Goal: Transaction & Acquisition: Purchase product/service

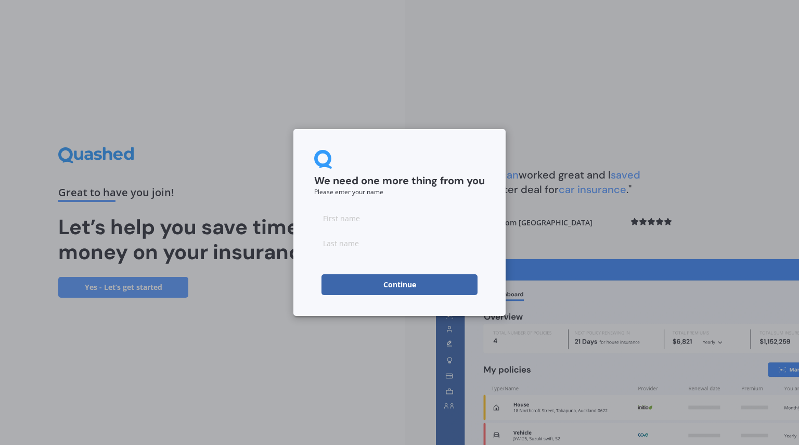
click at [383, 225] on input at bounding box center [399, 218] width 171 height 21
type input "Desley"
click at [379, 245] on input at bounding box center [399, 243] width 171 height 21
type input "[PERSON_NAME]"
click at [381, 280] on button "Continue" at bounding box center [400, 284] width 156 height 21
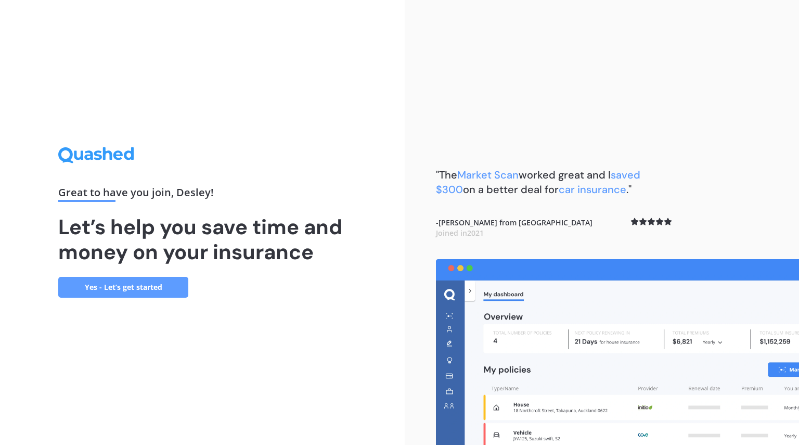
click at [150, 289] on link "Yes - Let’s get started" at bounding box center [123, 287] width 130 height 21
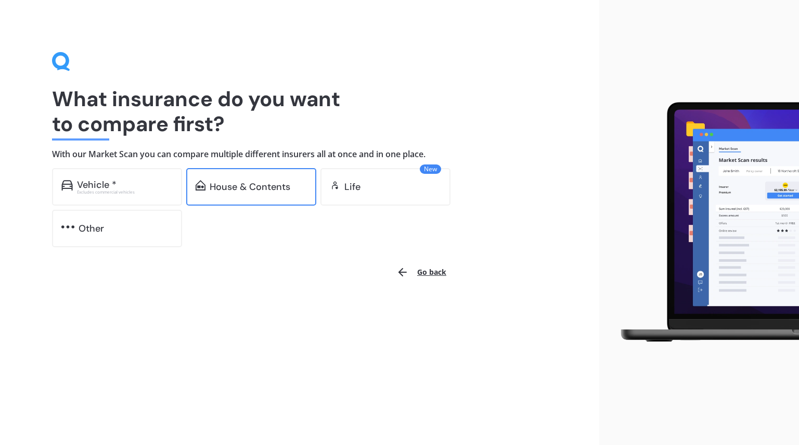
click at [250, 179] on div "House & Contents" at bounding box center [251, 186] width 130 height 37
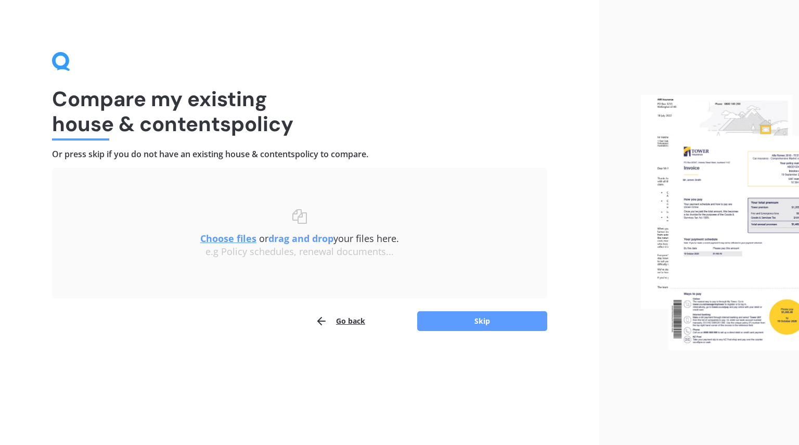
click at [225, 237] on u "Choose files" at bounding box center [228, 238] width 56 height 12
click at [233, 236] on u "Choose files" at bounding box center [228, 238] width 56 height 12
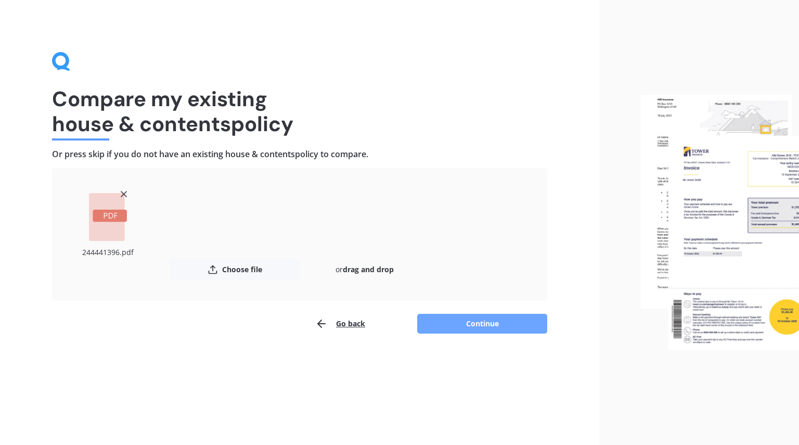
click at [444, 317] on button "Continue" at bounding box center [482, 324] width 130 height 20
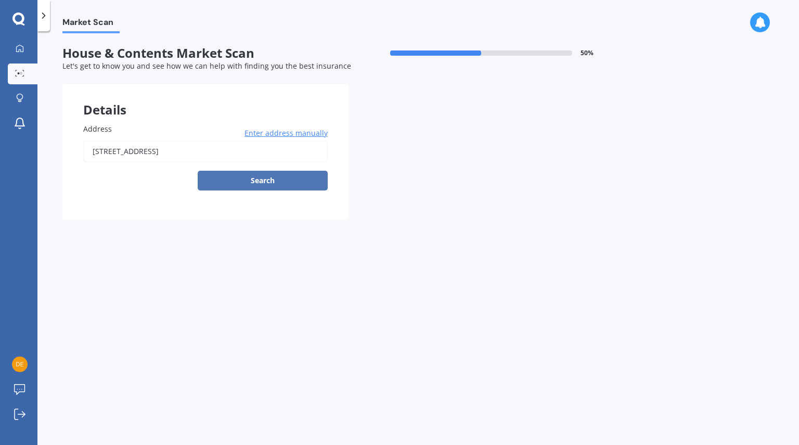
click at [241, 182] on button "Search" at bounding box center [263, 181] width 130 height 20
type input "[STREET_ADDRESS]"
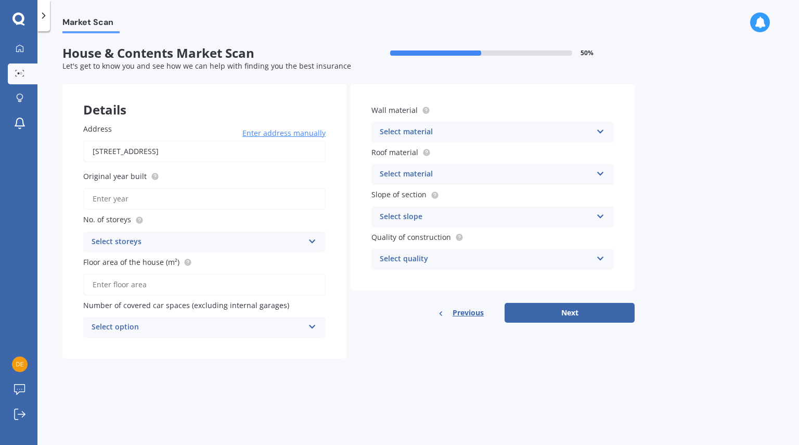
click at [448, 136] on div "Select material" at bounding box center [486, 132] width 212 height 12
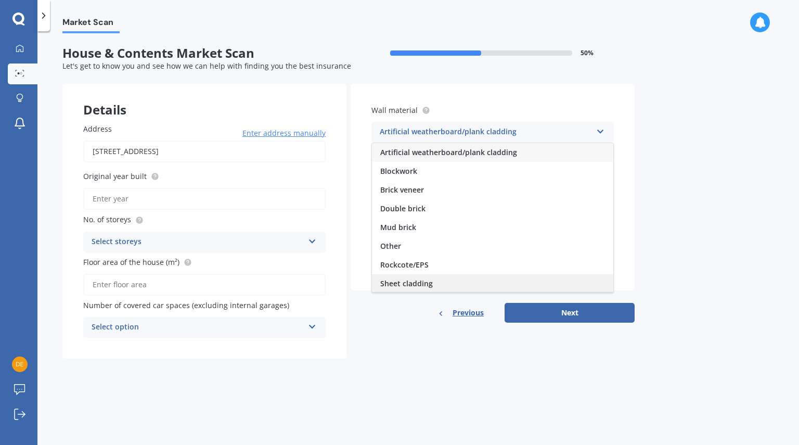
click at [397, 284] on span "Sheet cladding" at bounding box center [406, 283] width 53 height 10
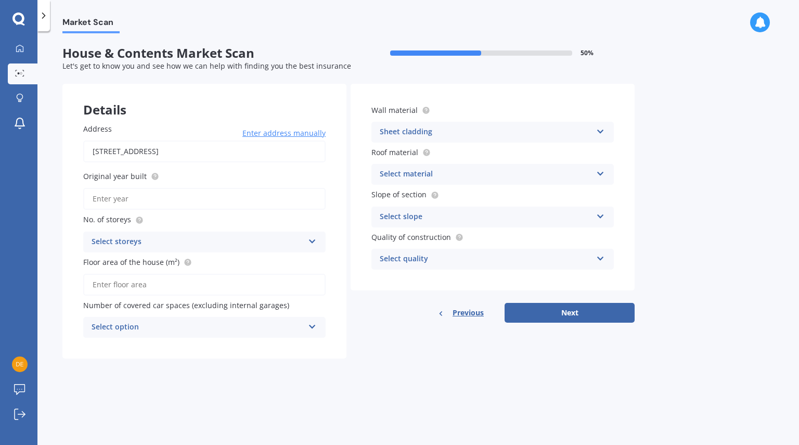
click at [431, 180] on div "Select material" at bounding box center [486, 174] width 212 height 12
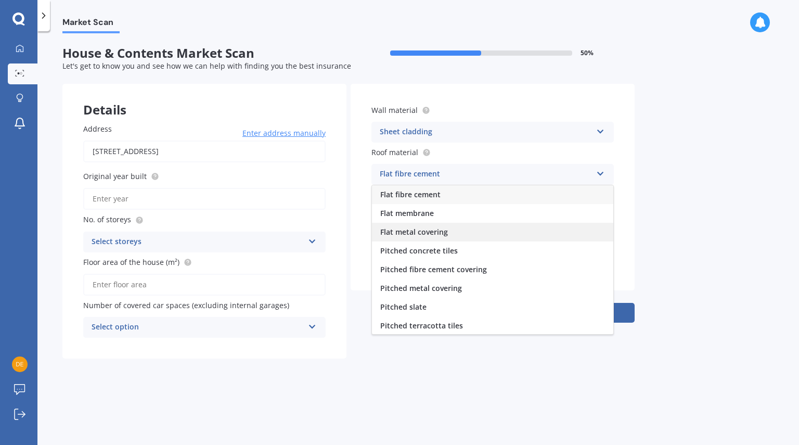
click at [454, 233] on div "Flat metal covering" at bounding box center [492, 232] width 241 height 19
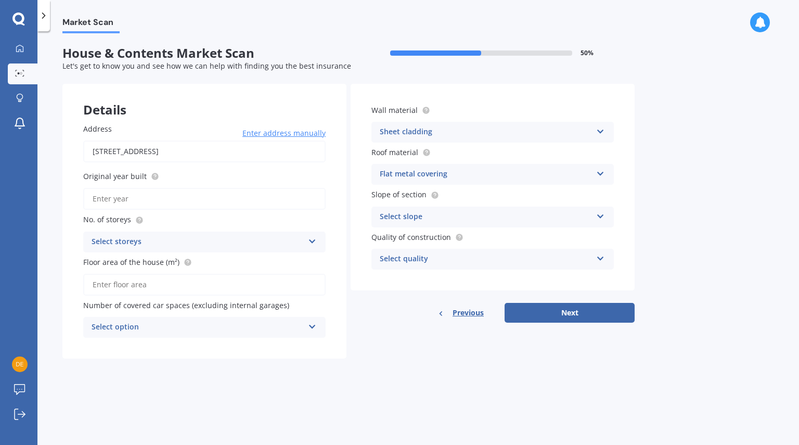
click at [444, 224] on div "Select slope Flat or gentle slope (up to about 5°) Moderate slope (about 15°) S…" at bounding box center [492, 217] width 242 height 21
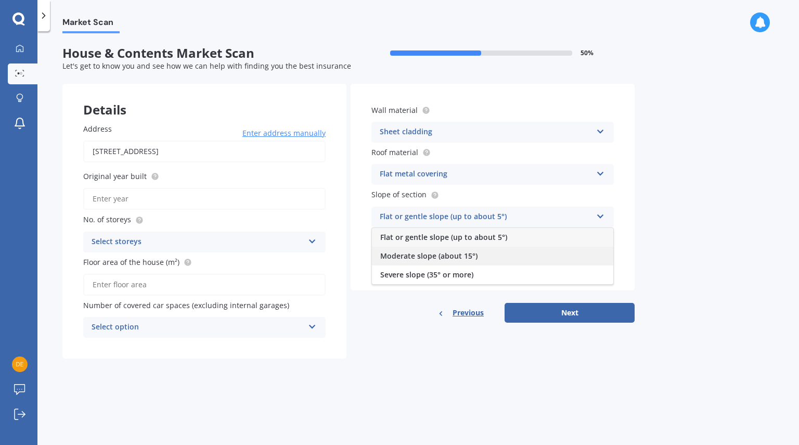
click at [429, 254] on span "Moderate slope (about 15°)" at bounding box center [428, 256] width 97 height 10
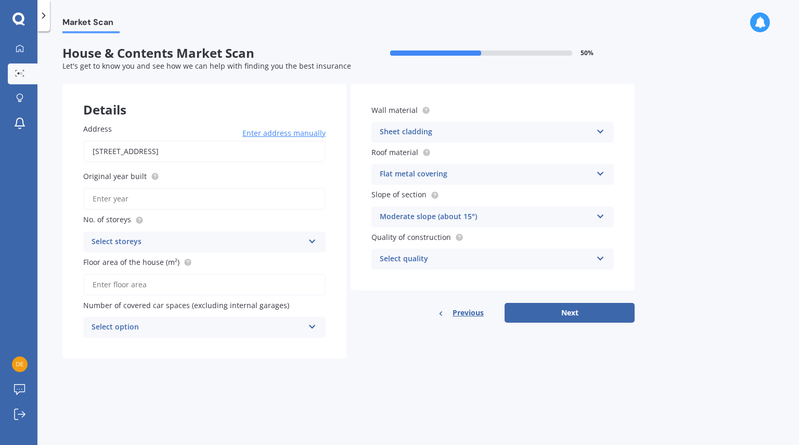
click at [422, 260] on div "Select quality" at bounding box center [486, 259] width 212 height 12
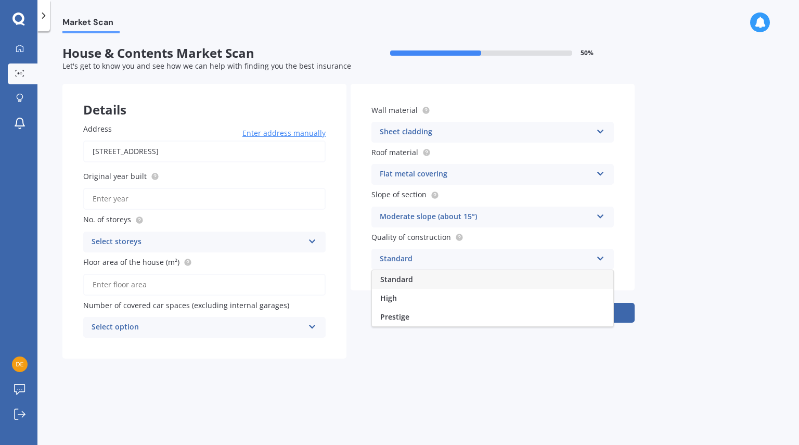
click at [404, 279] on span "Standard" at bounding box center [396, 279] width 33 height 10
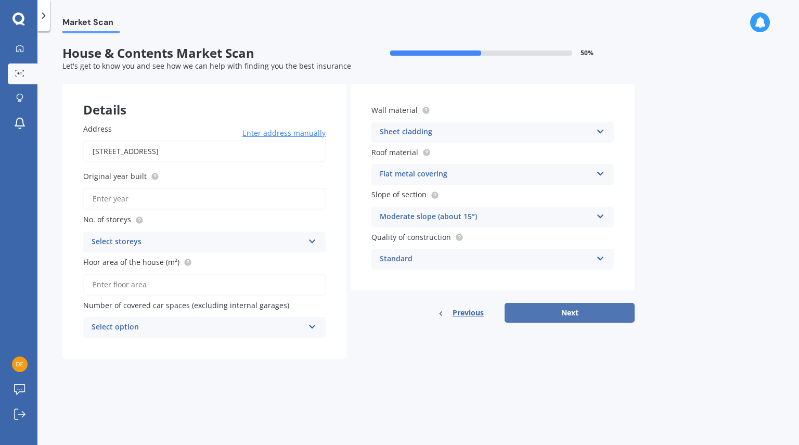
click at [565, 307] on button "Next" at bounding box center [570, 313] width 130 height 20
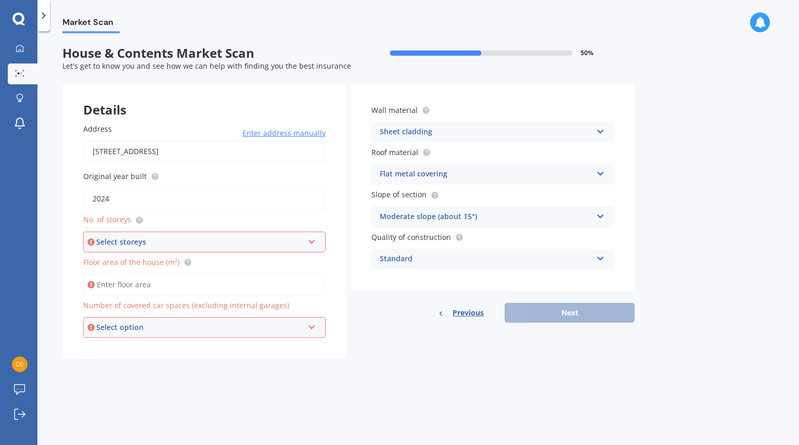
type input "2024"
click at [313, 241] on icon at bounding box center [311, 239] width 9 height 7
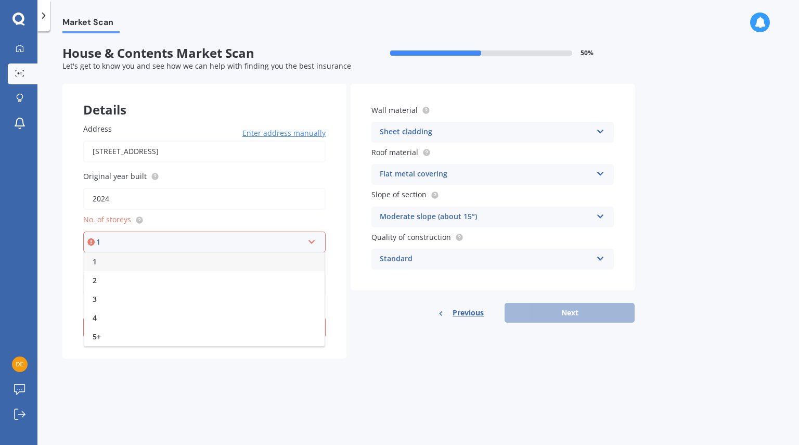
click at [257, 270] on div "1" at bounding box center [204, 261] width 240 height 19
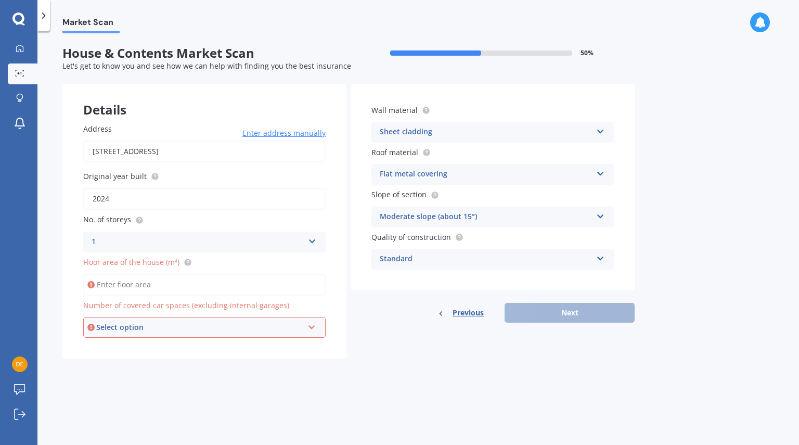
click at [233, 287] on input "Floor area of the house (m²)" at bounding box center [204, 285] width 242 height 22
type input "180"
click at [211, 331] on div "Select option" at bounding box center [199, 327] width 207 height 11
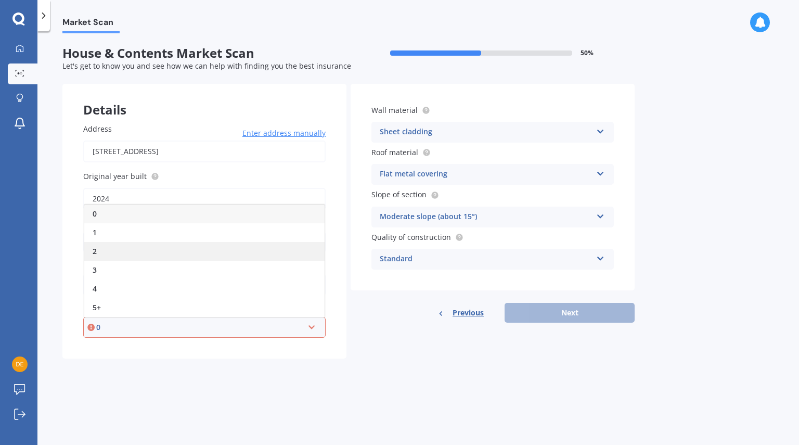
click at [159, 257] on div "2" at bounding box center [204, 251] width 240 height 19
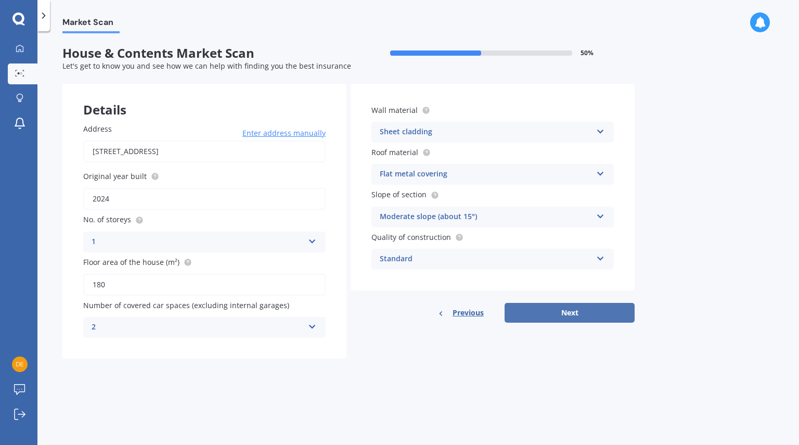
click at [578, 312] on button "Next" at bounding box center [570, 313] width 130 height 20
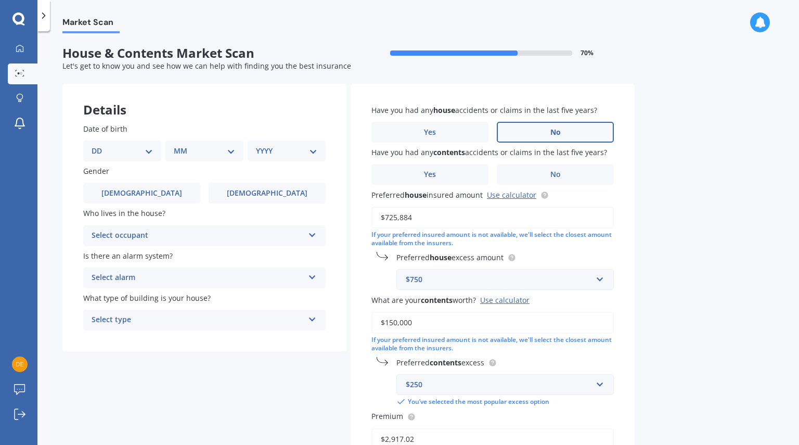
click at [533, 137] on label "No" at bounding box center [555, 132] width 117 height 21
click at [0, 0] on input "No" at bounding box center [0, 0] width 0 height 0
click at [460, 177] on label "Yes" at bounding box center [429, 174] width 117 height 21
click at [0, 0] on input "Yes" at bounding box center [0, 0] width 0 height 0
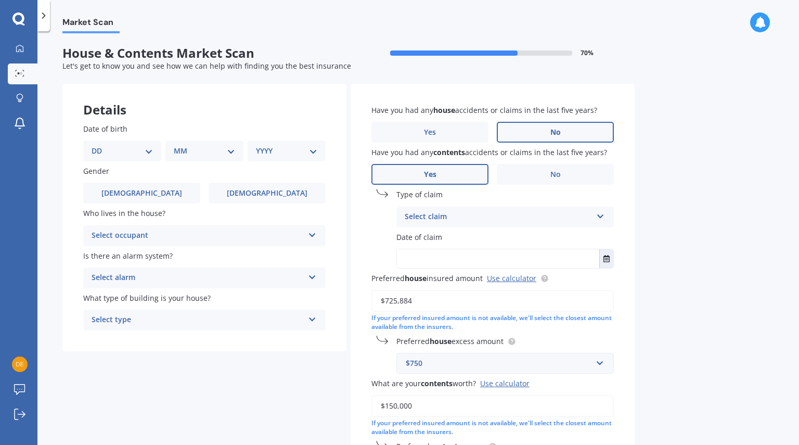
click at [445, 217] on div "Select claim" at bounding box center [498, 217] width 187 height 12
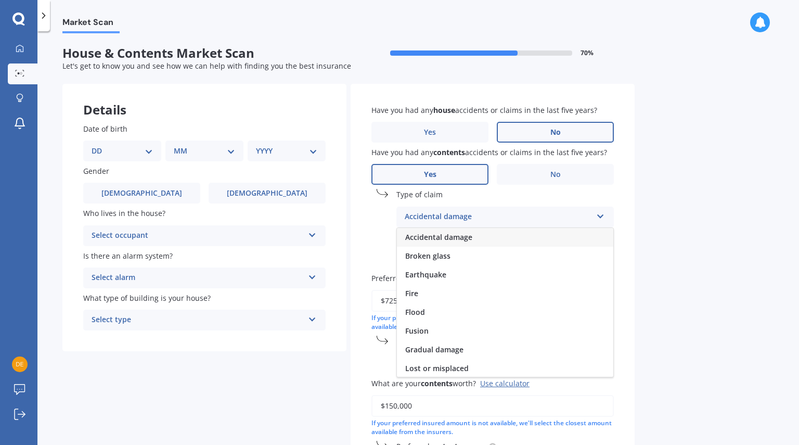
click at [462, 236] on span "Accidental damage" at bounding box center [438, 237] width 67 height 10
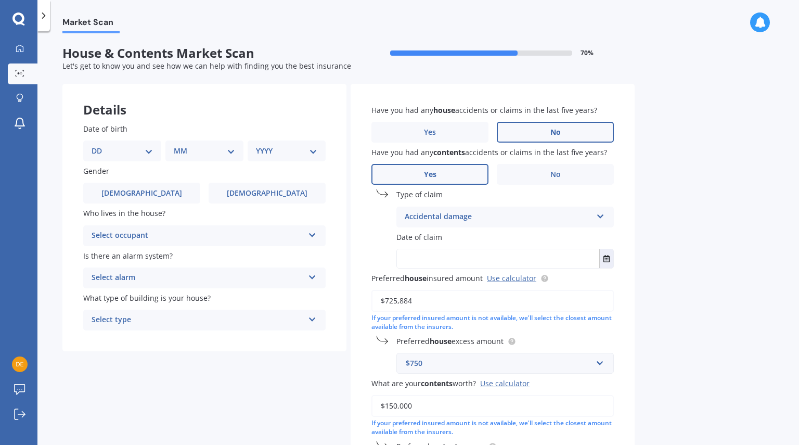
click at [431, 258] on input "text" at bounding box center [498, 258] width 202 height 19
click at [605, 261] on icon "Select date" at bounding box center [607, 258] width 6 height 7
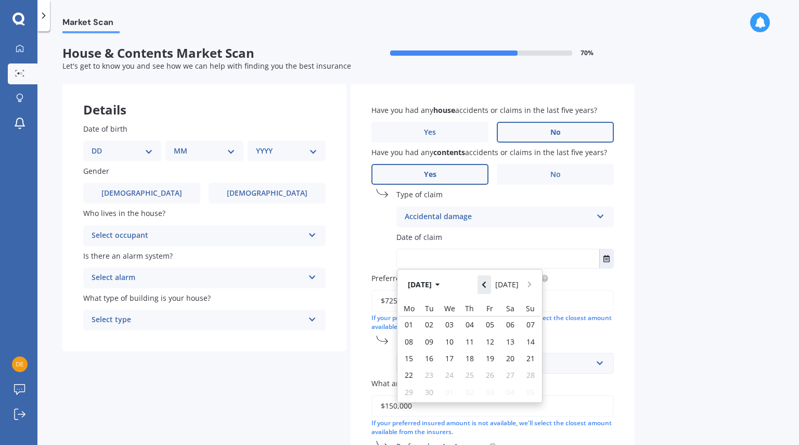
click at [485, 285] on icon "Navigate back" at bounding box center [484, 284] width 5 height 7
click at [411, 373] on span "18" at bounding box center [409, 375] width 8 height 10
type input "[DATE]"
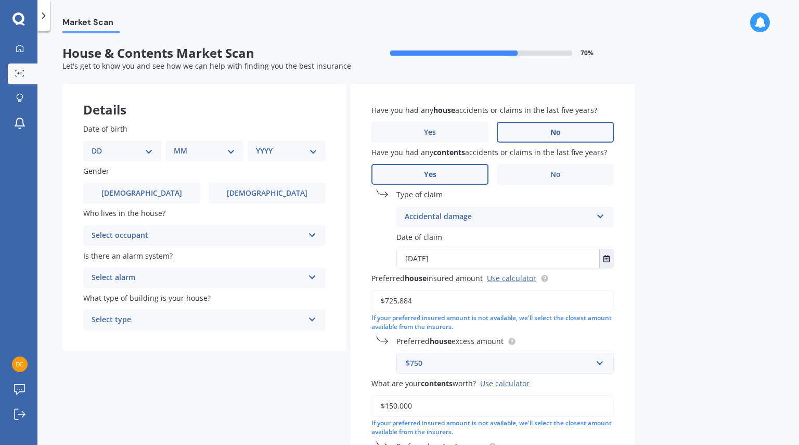
click at [145, 150] on select "DD 01 02 03 04 05 06 07 08 09 10 11 12 13 14 15 16 17 18 19 20 21 22 23 24 25 2…" at bounding box center [122, 150] width 61 height 11
select select "28"
click at [100, 145] on select "DD 01 02 03 04 05 06 07 08 09 10 11 12 13 14 15 16 17 18 19 20 21 22 23 24 25 2…" at bounding box center [122, 150] width 61 height 11
click at [228, 146] on select "MM 01 02 03 04 05 06 07 08 09 10 11 12" at bounding box center [206, 150] width 57 height 11
select select "02"
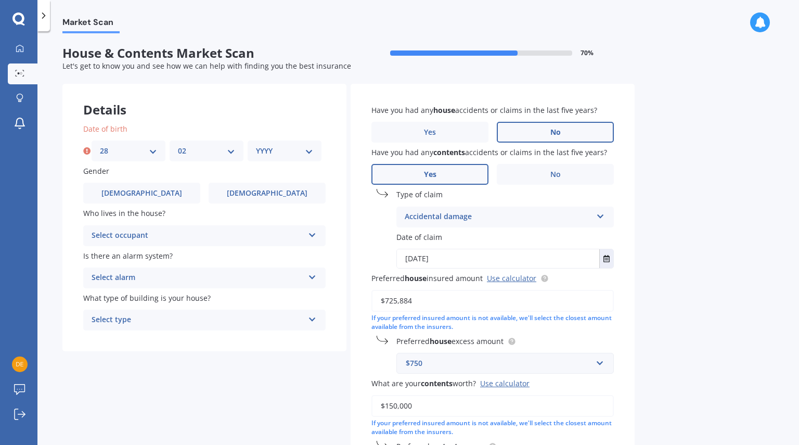
click at [178, 145] on select "MM 01 02 03 04 05 06 07 08 09 10 11 12" at bounding box center [206, 150] width 57 height 11
click at [308, 145] on select "YYYY 2009 2008 2007 2006 2005 2004 2003 2002 2001 2000 1999 1998 1997 1996 1995…" at bounding box center [284, 150] width 57 height 11
select select "1979"
click at [256, 145] on select "YYYY 2009 2008 2007 2006 2005 2004 2003 2002 2001 2000 1999 1998 1997 1996 1995…" at bounding box center [284, 150] width 57 height 11
click at [223, 195] on label "[DEMOGRAPHIC_DATA]" at bounding box center [267, 193] width 117 height 21
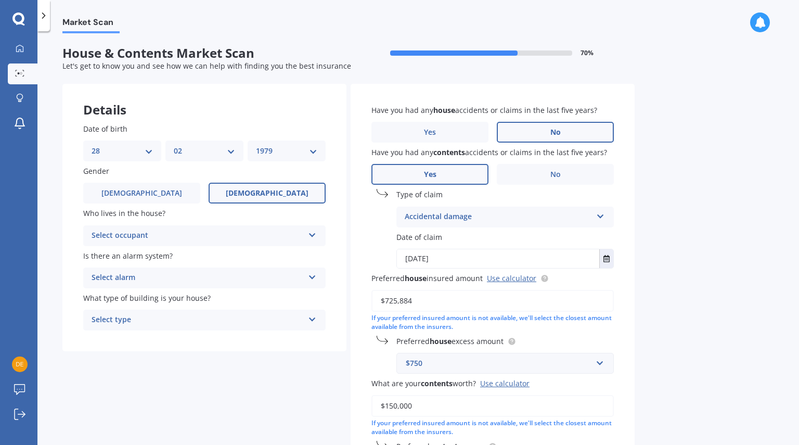
click at [0, 0] on input "[DEMOGRAPHIC_DATA]" at bounding box center [0, 0] width 0 height 0
click at [189, 232] on div "Select occupant" at bounding box center [198, 235] width 212 height 12
click at [157, 260] on div "Owner" at bounding box center [204, 256] width 241 height 19
click at [143, 277] on div "Select alarm" at bounding box center [198, 278] width 212 height 12
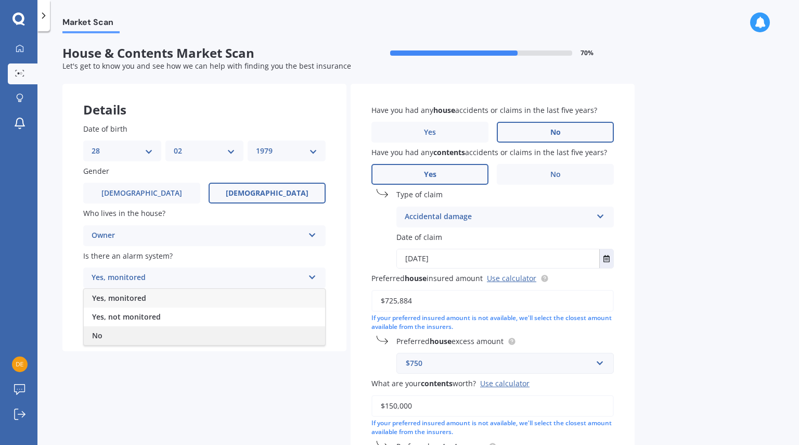
click at [117, 334] on div "No" at bounding box center [204, 335] width 241 height 19
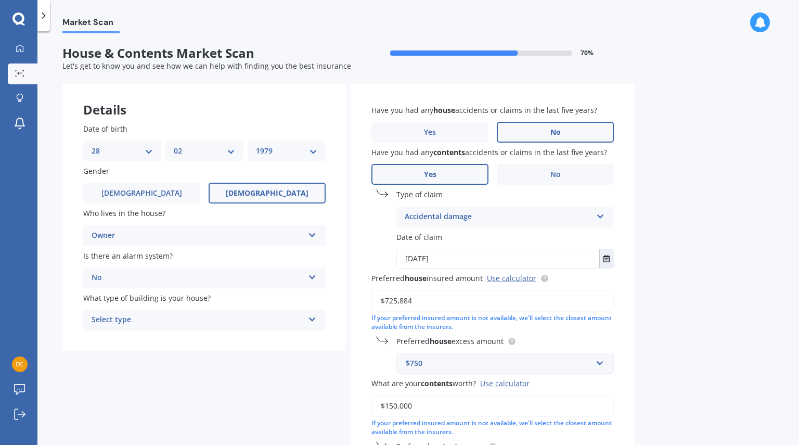
click at [130, 322] on div "Select type" at bounding box center [198, 320] width 212 height 12
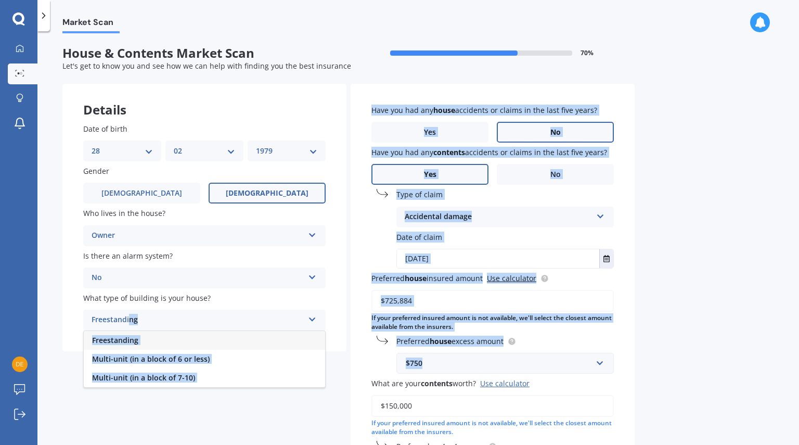
drag, startPoint x: 130, startPoint y: 322, endPoint x: 692, endPoint y: 373, distance: 565.2
click at [692, 373] on div "Market Scan House & Contents Market Scan 70 % Let's get to know you and see how…" at bounding box center [418, 240] width 762 height 414
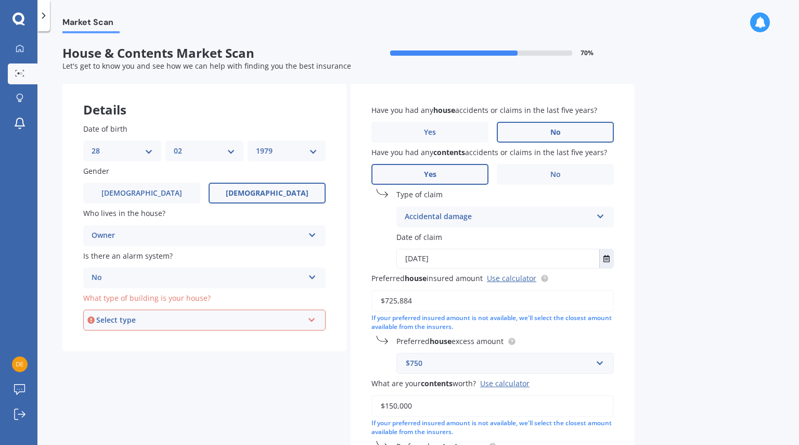
click at [633, 391] on div "Have you had any house accidents or claims in the last five years? Yes No Have …" at bounding box center [493, 361] width 284 height 555
click at [601, 363] on input "text" at bounding box center [501, 363] width 208 height 20
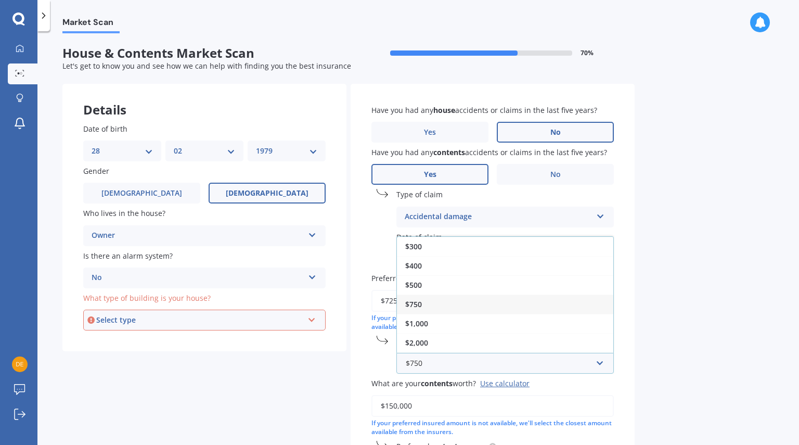
click at [492, 306] on div "$750" at bounding box center [505, 303] width 216 height 19
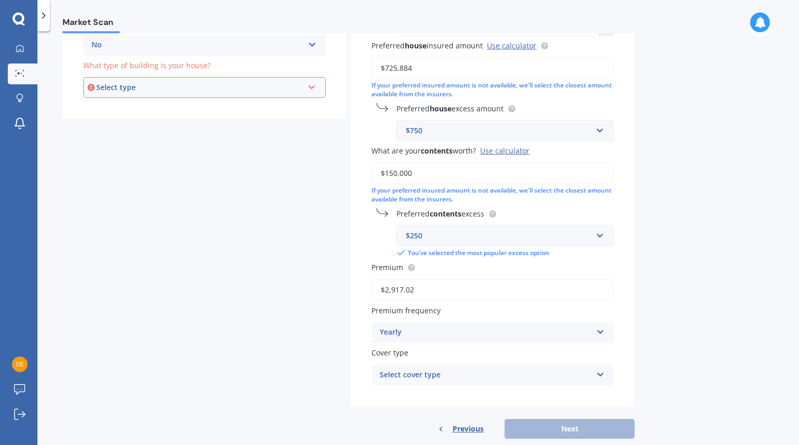
scroll to position [254, 0]
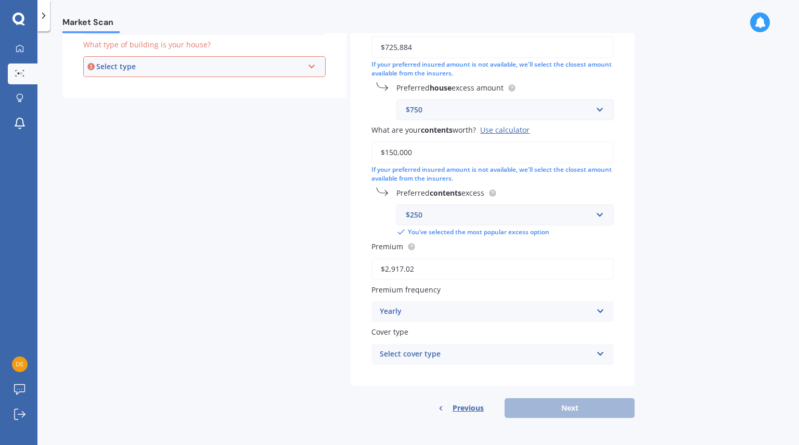
click at [602, 312] on icon at bounding box center [600, 308] width 9 height 7
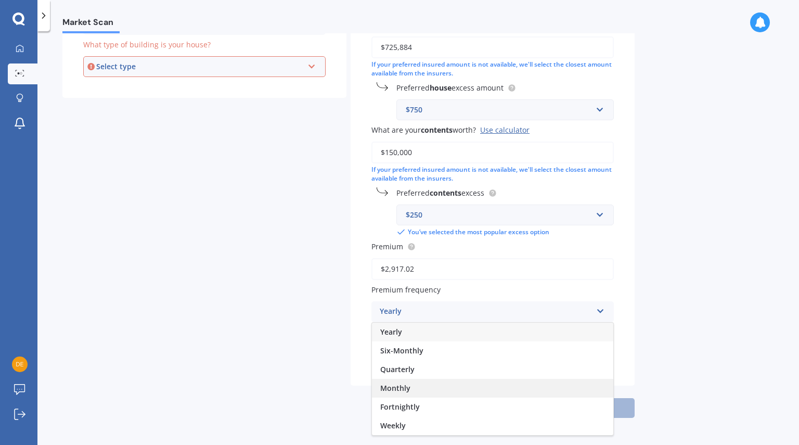
click at [496, 394] on div "Monthly" at bounding box center [492, 388] width 241 height 19
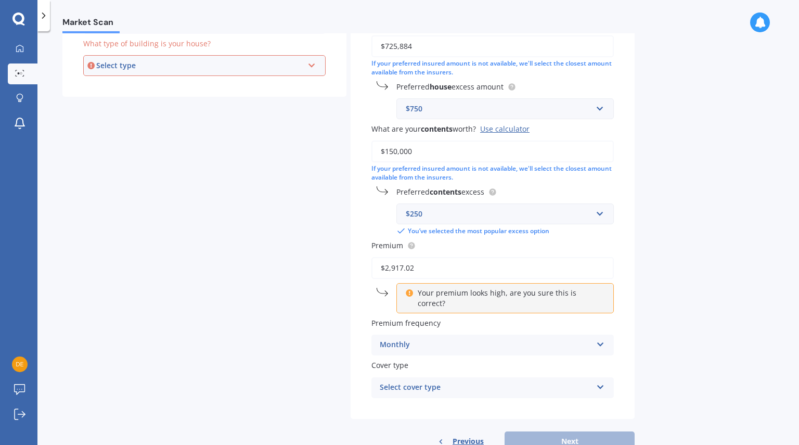
click at [509, 381] on div "Select cover type" at bounding box center [486, 387] width 212 height 12
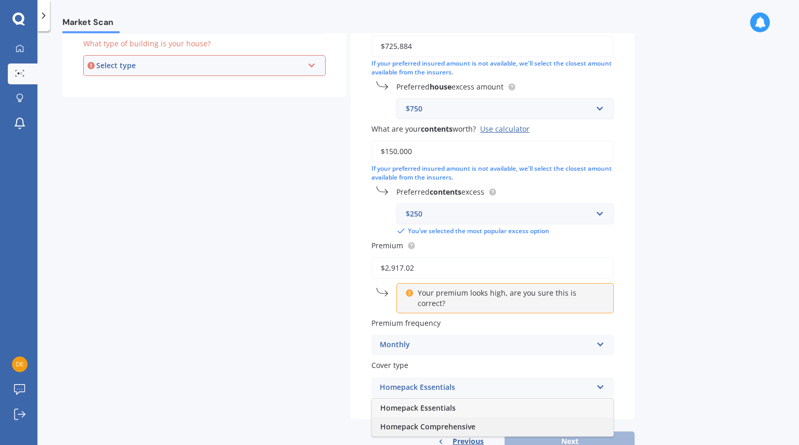
click at [485, 418] on div "Homepack Comprehensive" at bounding box center [492, 426] width 241 height 19
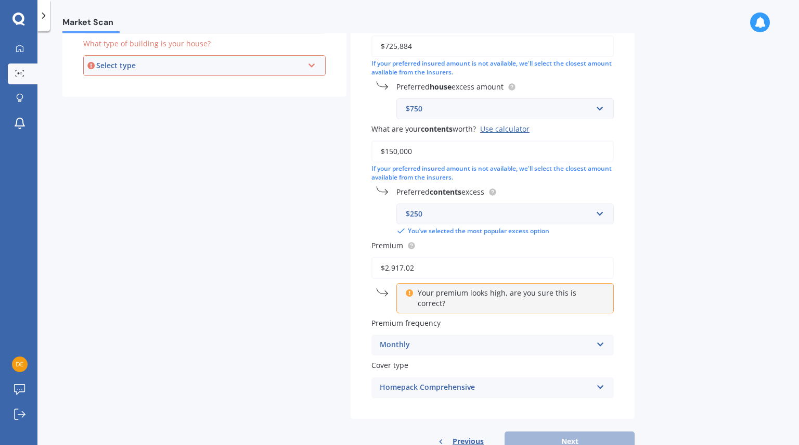
click at [314, 67] on icon at bounding box center [311, 63] width 9 height 7
click at [277, 81] on div "Freestanding" at bounding box center [204, 85] width 240 height 19
click at [573, 431] on button "Next" at bounding box center [570, 441] width 130 height 20
select select "28"
select select "02"
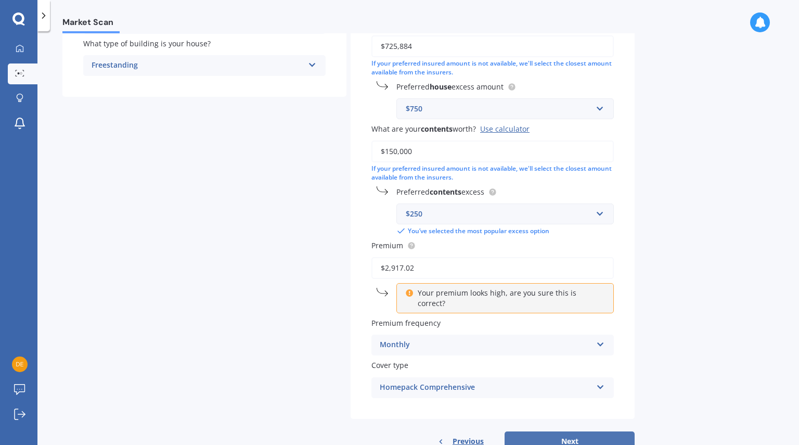
select select "1979"
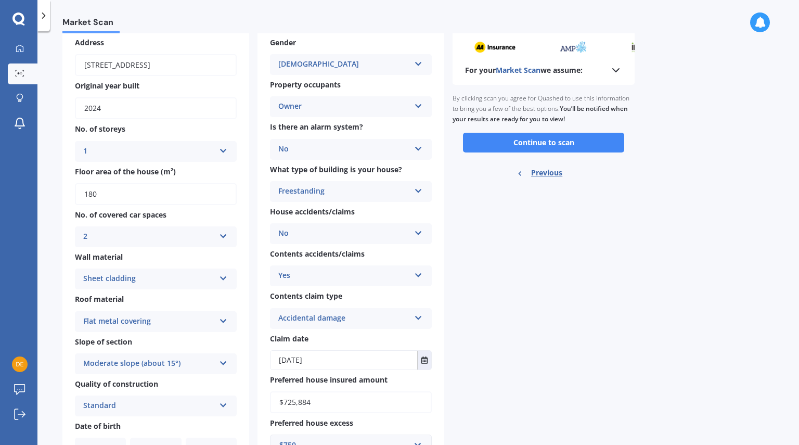
scroll to position [0, 0]
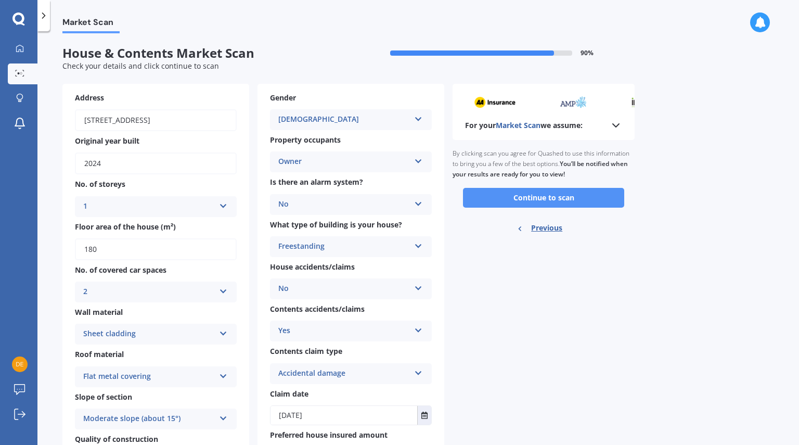
click at [549, 198] on button "Continue to scan" at bounding box center [543, 198] width 161 height 20
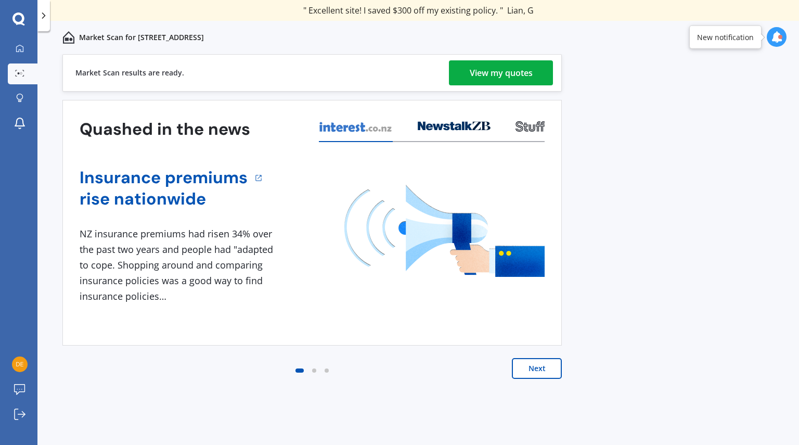
click at [512, 75] on div "View my quotes" at bounding box center [501, 72] width 63 height 25
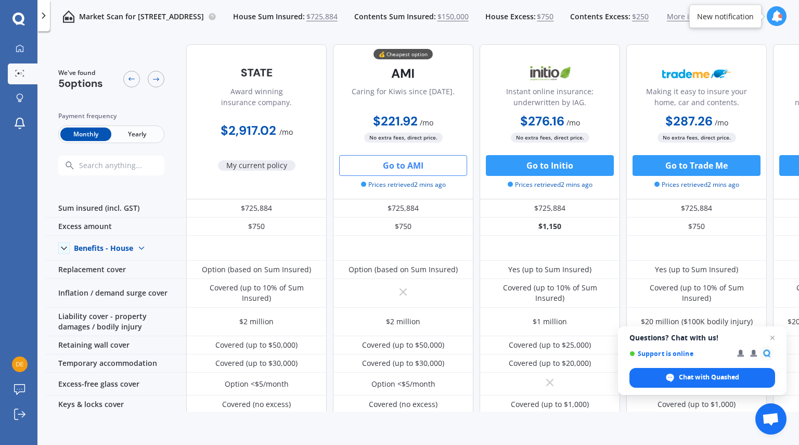
click at [387, 163] on button "Go to AMI" at bounding box center [403, 165] width 128 height 21
